Goal: Find specific page/section: Find specific page/section

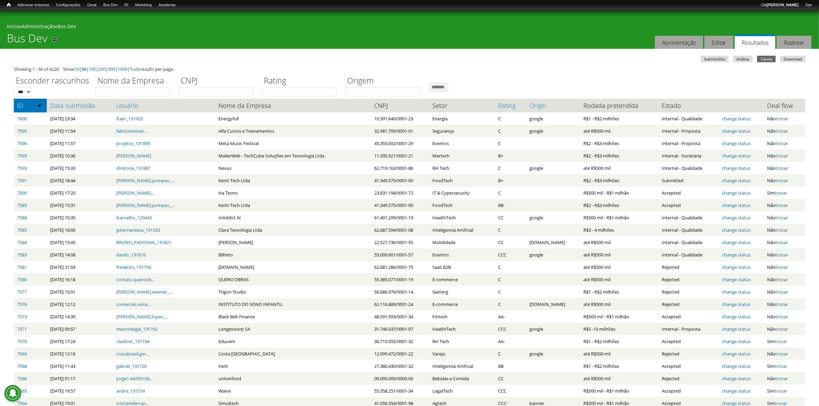
click at [141, 86] on label "Nome da Empresa" at bounding box center [135, 81] width 79 height 12
click at [141, 87] on input "Nome da Empresa" at bounding box center [133, 91] width 74 height 9
click at [143, 91] on input "Nome da Empresa" at bounding box center [133, 91] width 74 height 9
type input "*****"
click at [429, 83] on input "*******" at bounding box center [439, 87] width 20 height 9
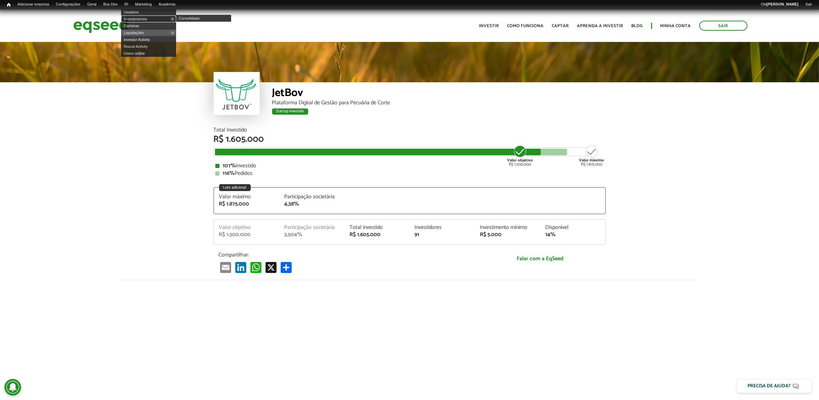
click at [143, 18] on link "Investimentos" at bounding box center [148, 18] width 55 height 7
click at [141, 15] on link "Usuários" at bounding box center [148, 12] width 55 height 7
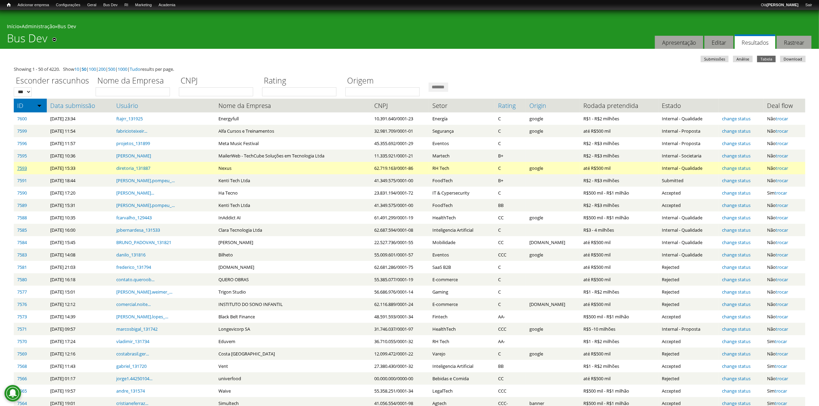
click at [21, 170] on link "7593" at bounding box center [22, 168] width 10 height 6
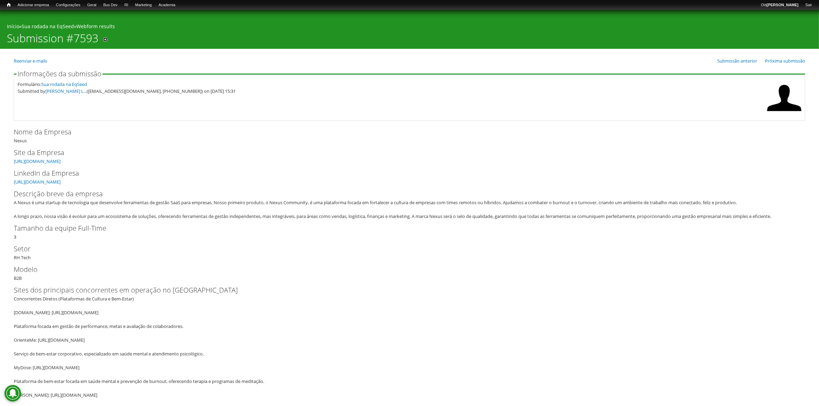
drag, startPoint x: 73, startPoint y: 199, endPoint x: 198, endPoint y: 207, distance: 125.2
click at [162, 201] on div "A Nexus é uma startup de tecnologia que desenvolve ferramentas de gestão SaaS p…" at bounding box center [407, 209] width 787 height 21
drag, startPoint x: 238, startPoint y: 206, endPoint x: 241, endPoint y: 203, distance: 3.9
click at [239, 205] on div "A Nexus é uma startup de tecnologia que desenvolve ferramentas de gestão SaaS p…" at bounding box center [407, 209] width 787 height 21
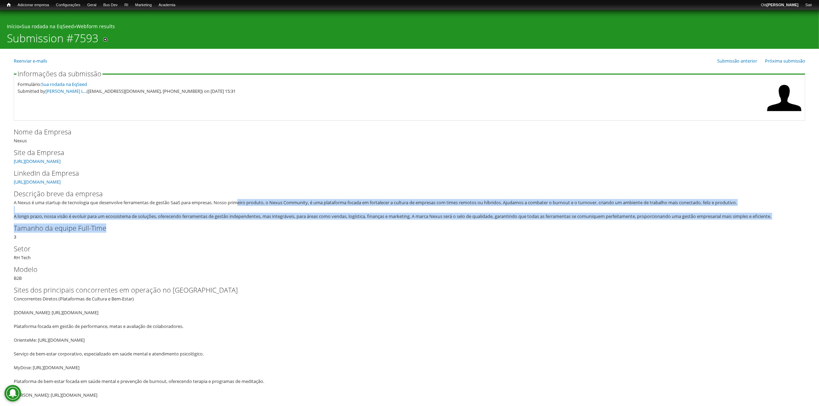
drag, startPoint x: 279, startPoint y: 208, endPoint x: 288, endPoint y: 231, distance: 24.8
